Goal: Task Accomplishment & Management: Manage account settings

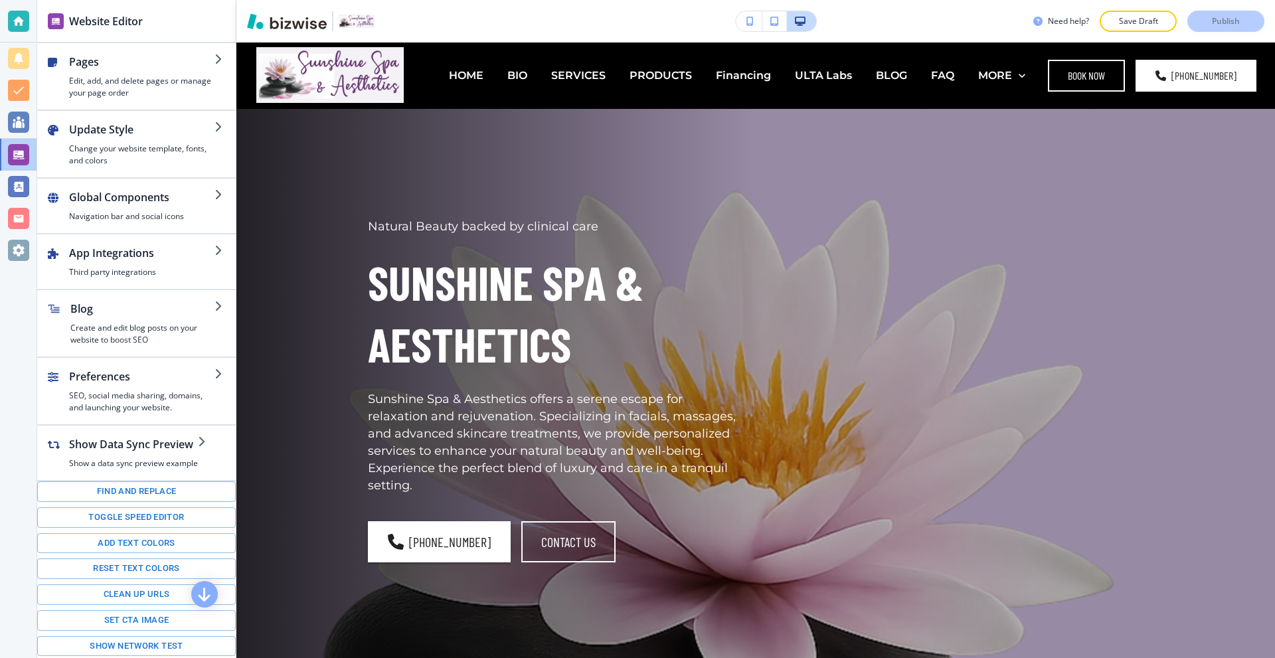
click at [11, 13] on div at bounding box center [18, 21] width 21 height 21
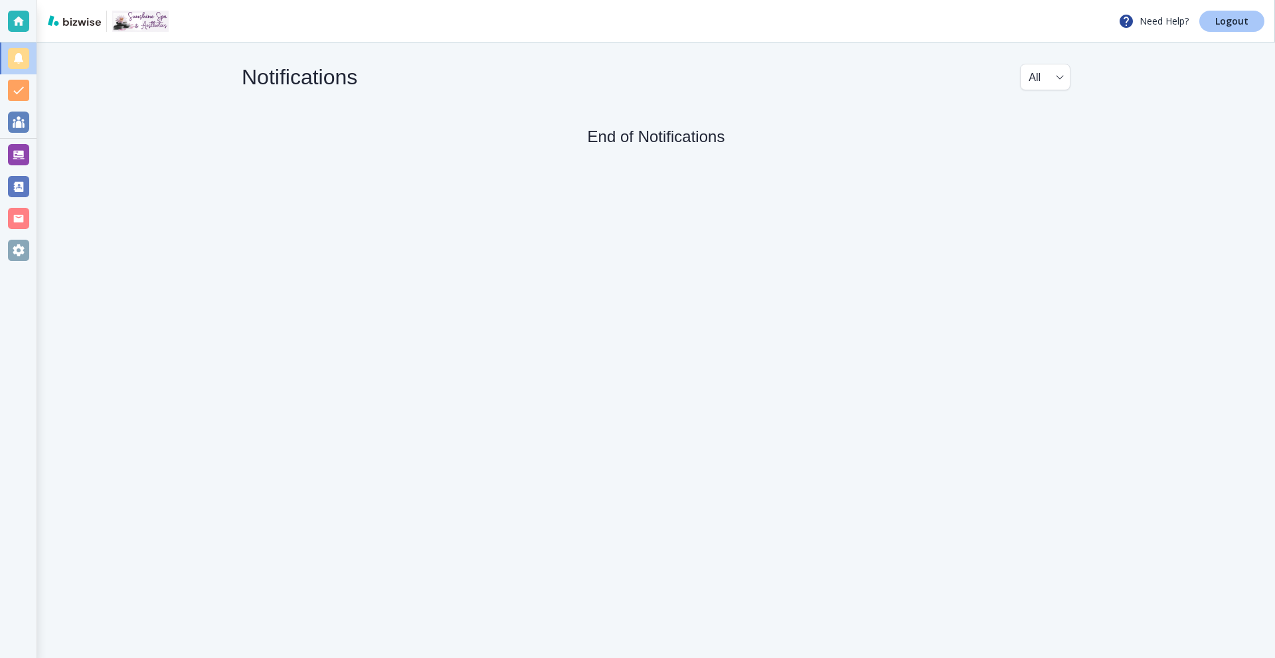
click at [1224, 21] on p "Logout" at bounding box center [1231, 21] width 33 height 9
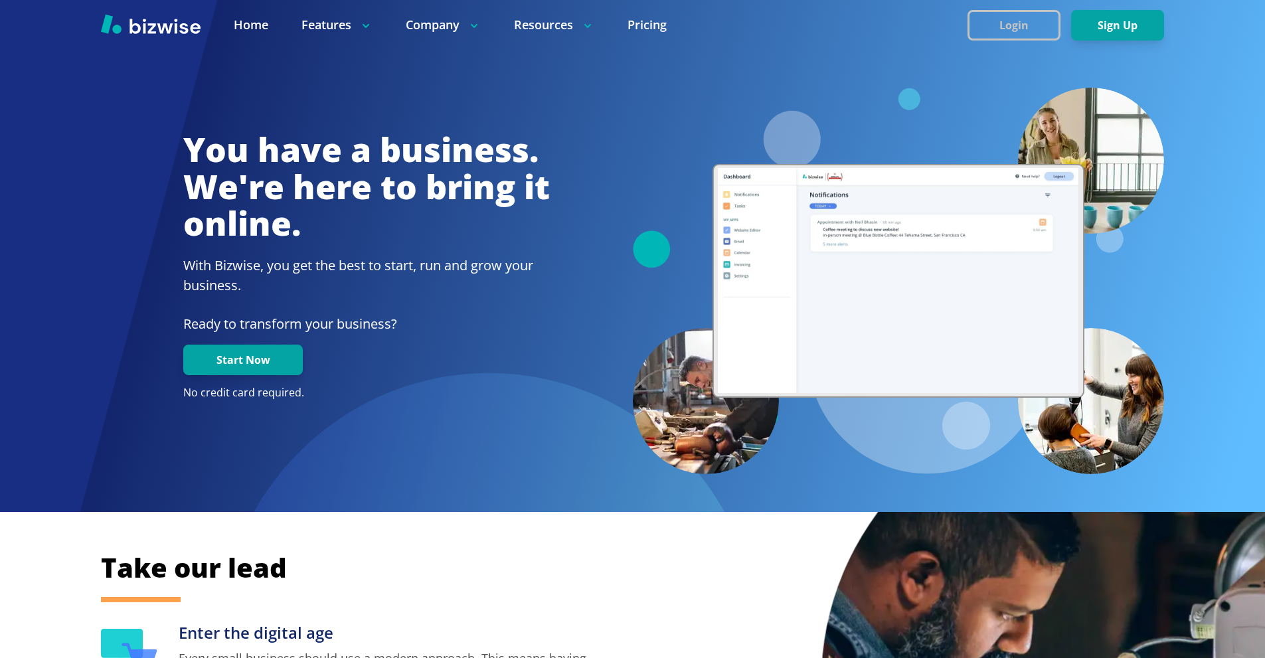
click at [1022, 23] on button "Login" at bounding box center [1013, 25] width 93 height 31
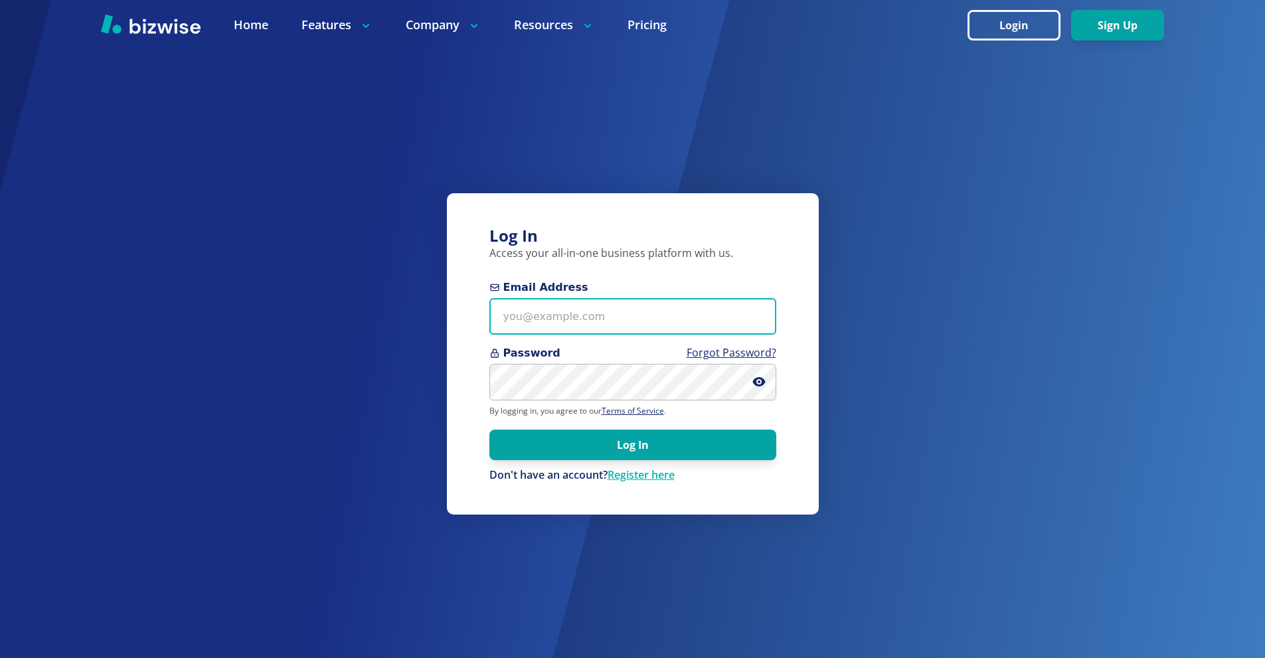
click at [623, 311] on input "Email Address" at bounding box center [632, 316] width 287 height 37
paste input "[PERSON_NAME][EMAIL_ADDRESS][DOMAIN_NAME]"
type input "[PERSON_NAME][EMAIL_ADDRESS][DOMAIN_NAME]"
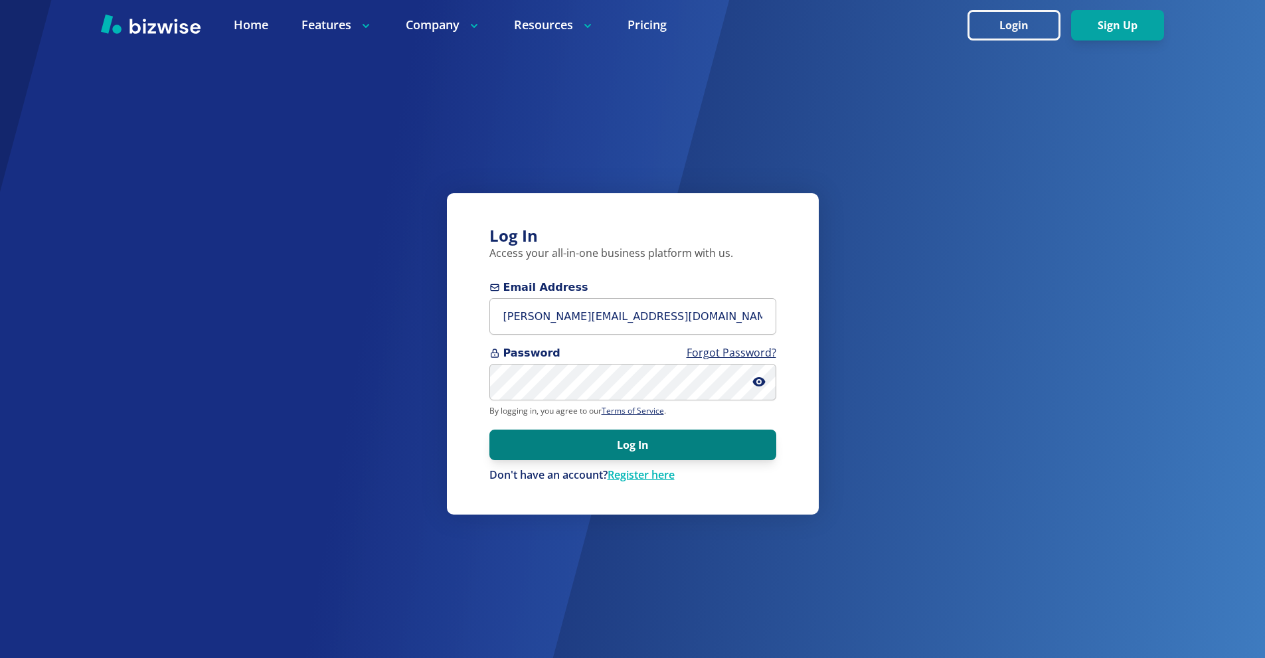
drag, startPoint x: 647, startPoint y: 449, endPoint x: 646, endPoint y: 434, distance: 16.0
click at [647, 449] on button "Log In" at bounding box center [632, 445] width 287 height 31
